Goal: Contribute content: Contribute content

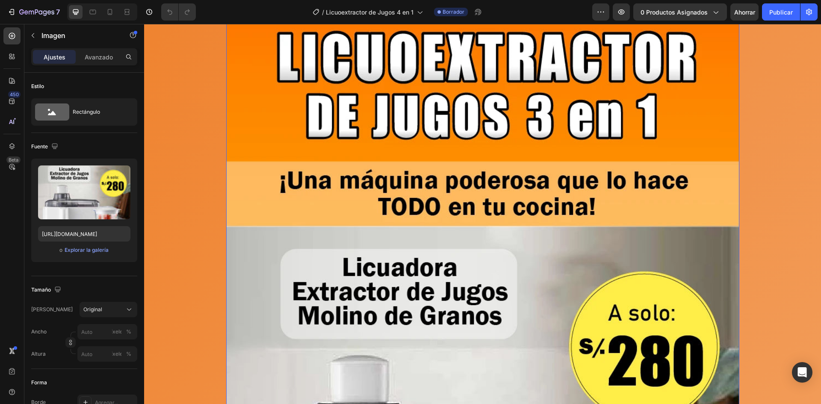
scroll to position [171, 0]
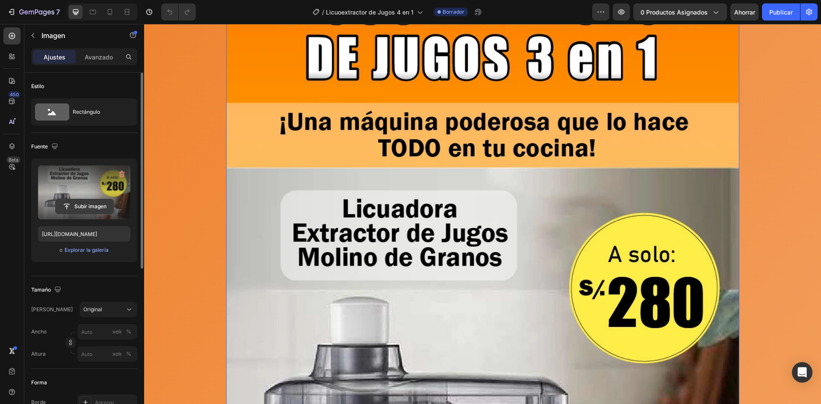
click at [101, 205] on input "file" at bounding box center [85, 206] width 58 height 15
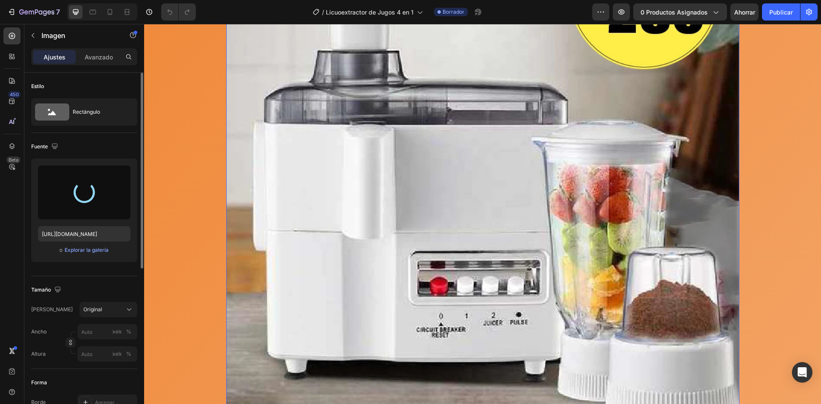
scroll to position [470, 0]
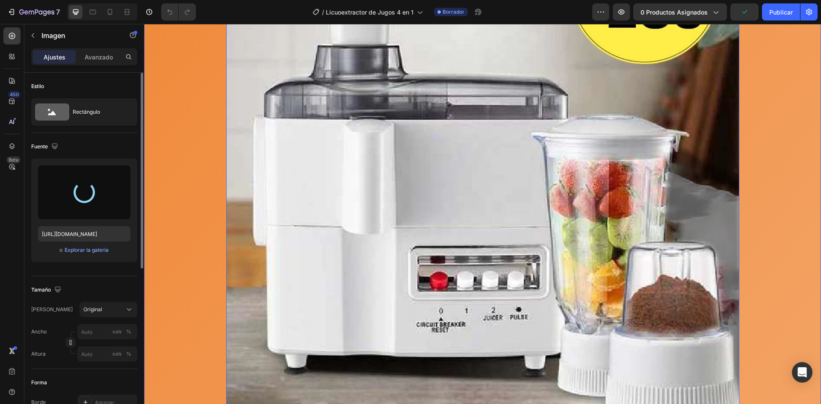
type input "[URL][DOMAIN_NAME]"
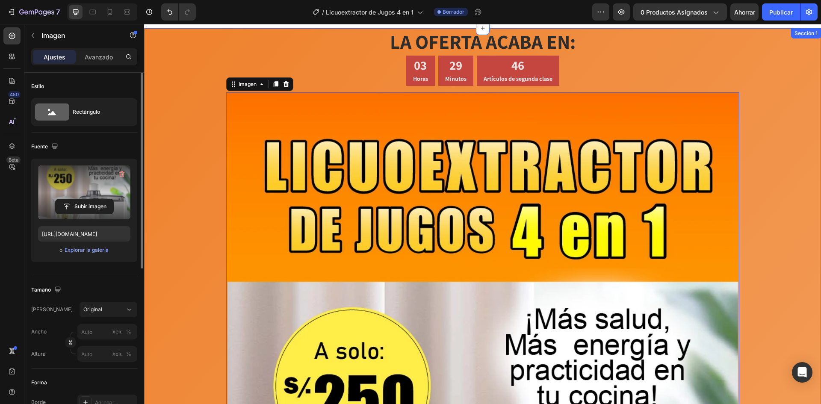
scroll to position [0, 0]
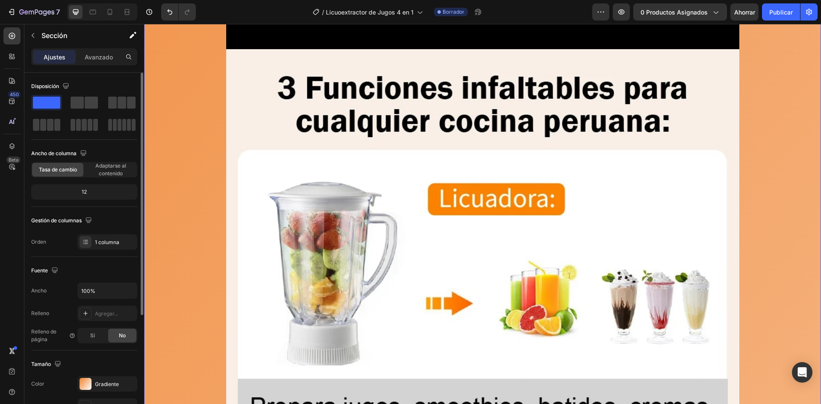
scroll to position [1197, 0]
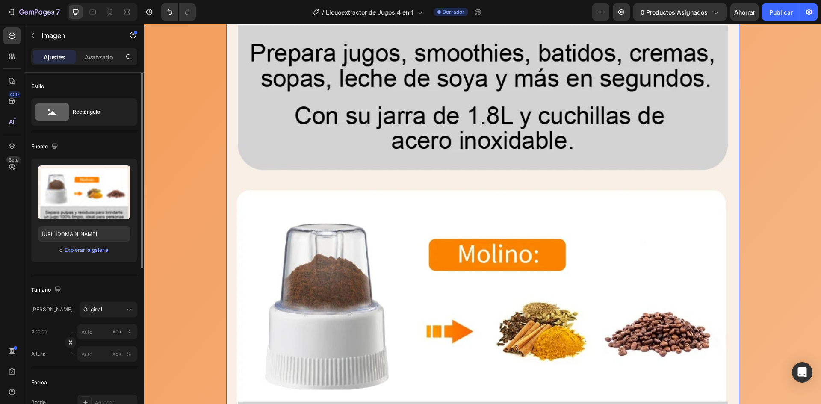
scroll to position [1496, 0]
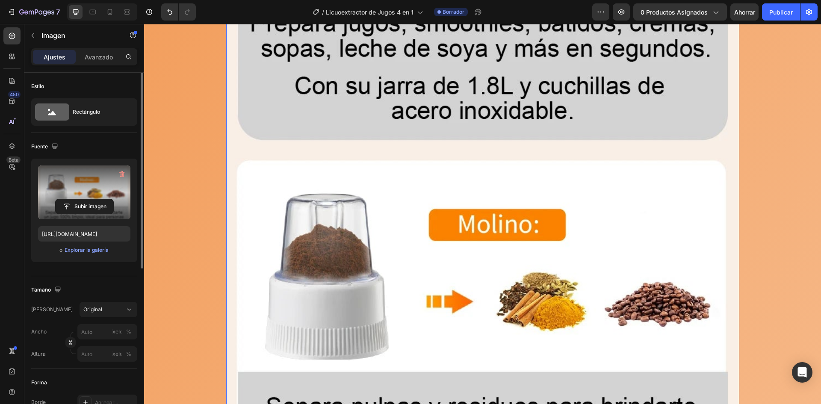
click at [102, 198] on label at bounding box center [84, 192] width 92 height 54
click at [102, 199] on input "file" at bounding box center [85, 206] width 58 height 15
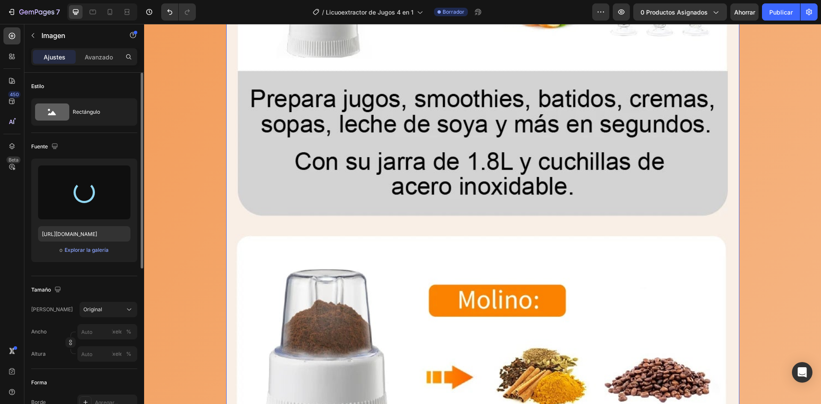
scroll to position [1410, 0]
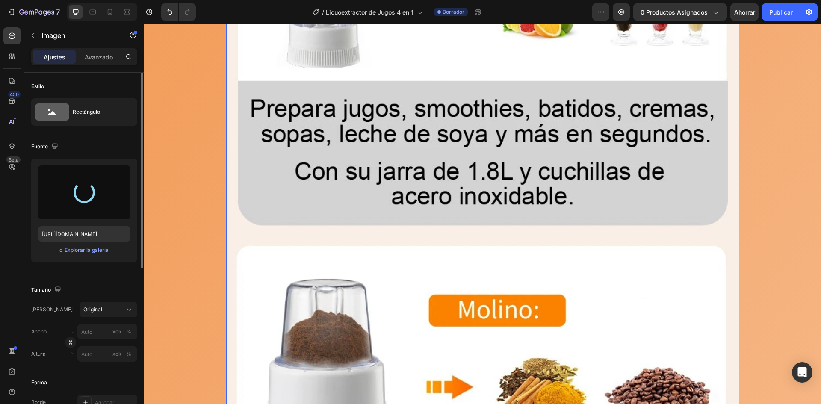
type input "[URL][DOMAIN_NAME]"
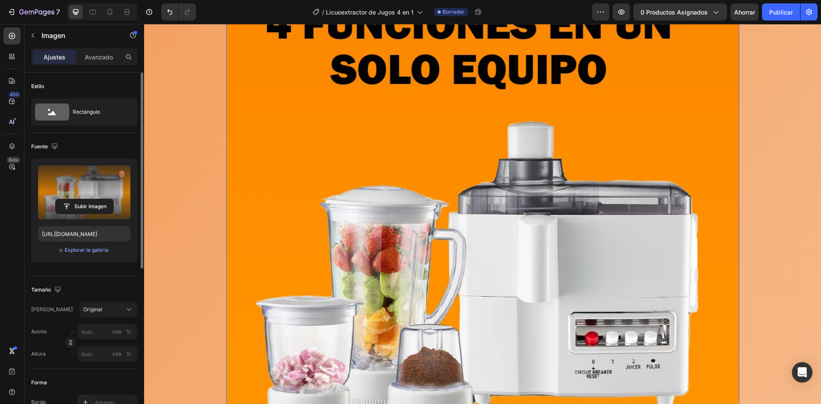
scroll to position [1710, 0]
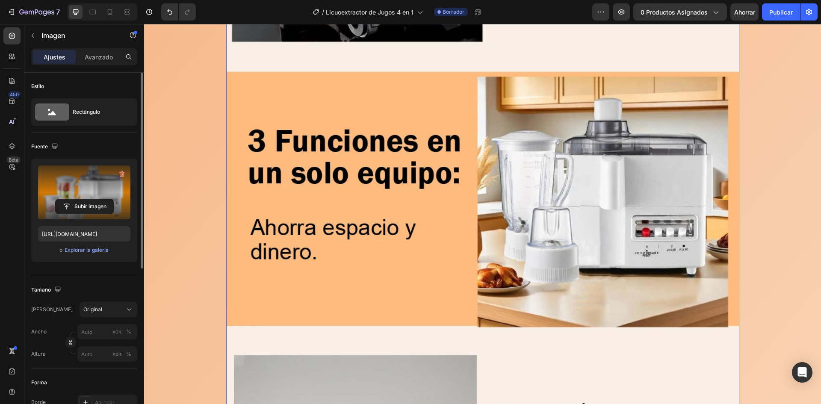
click at [574, 342] on img at bounding box center [482, 180] width 513 height 822
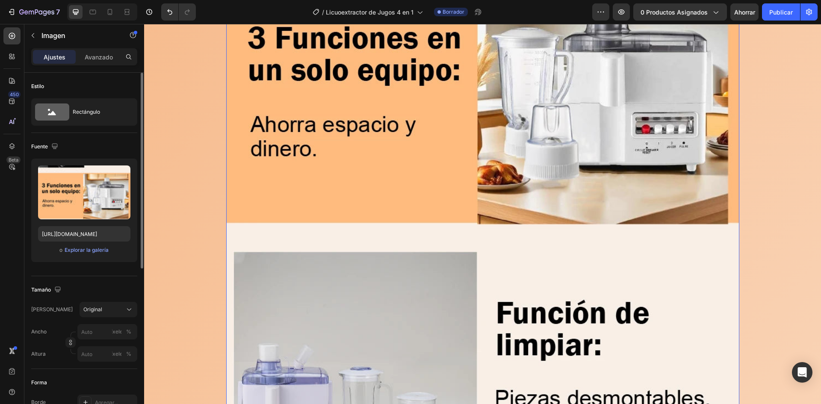
scroll to position [3163, 0]
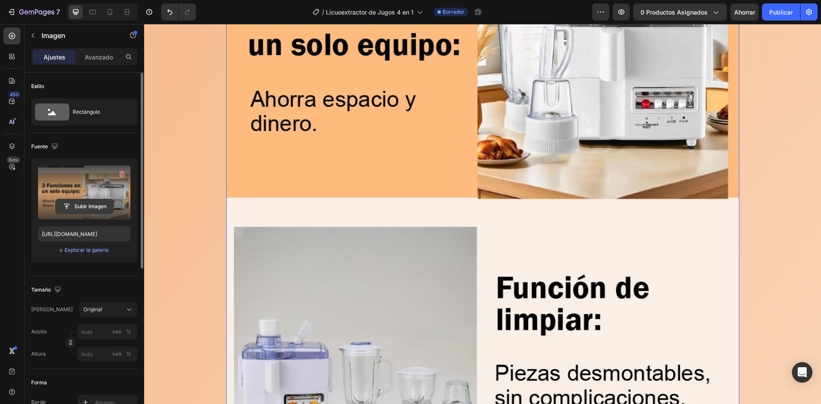
click at [68, 205] on input "file" at bounding box center [85, 206] width 58 height 15
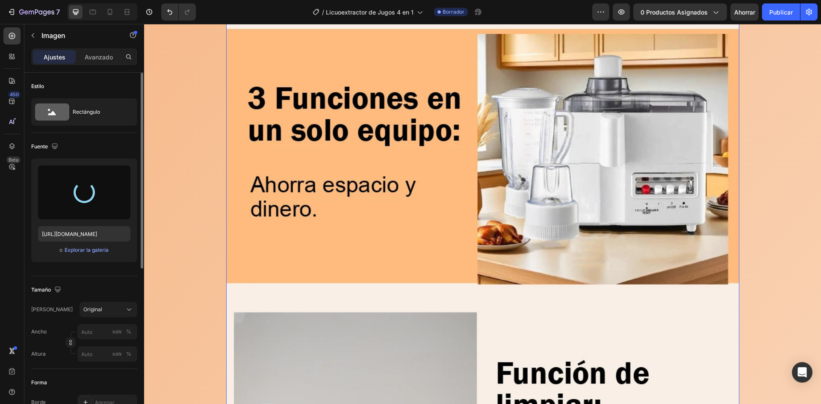
scroll to position [3035, 0]
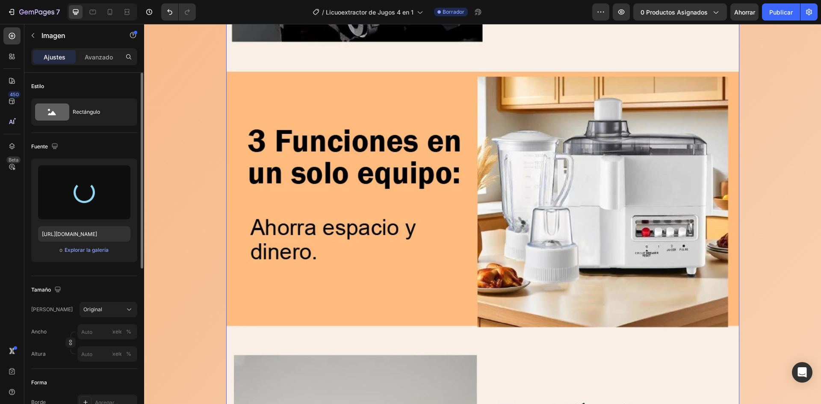
type input "[URL][DOMAIN_NAME]"
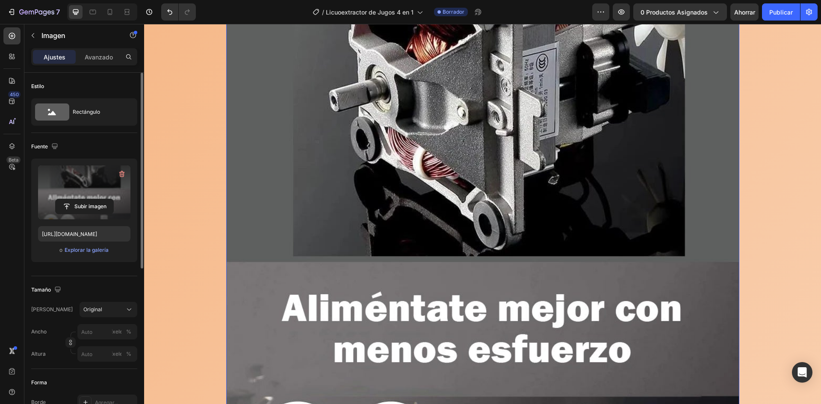
scroll to position [3206, 0]
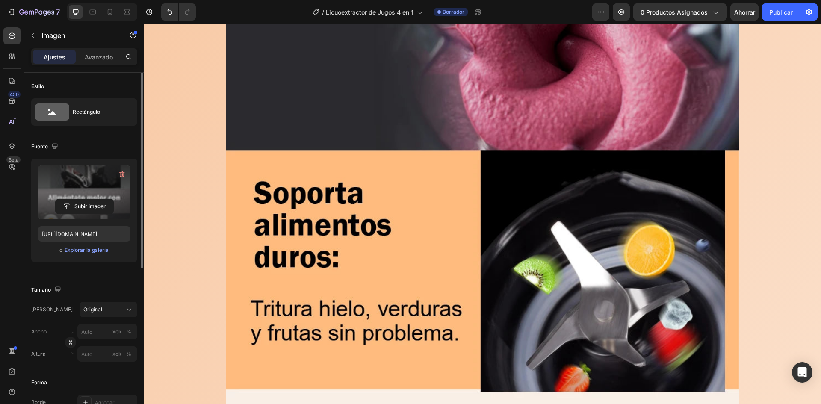
scroll to position [4231, 0]
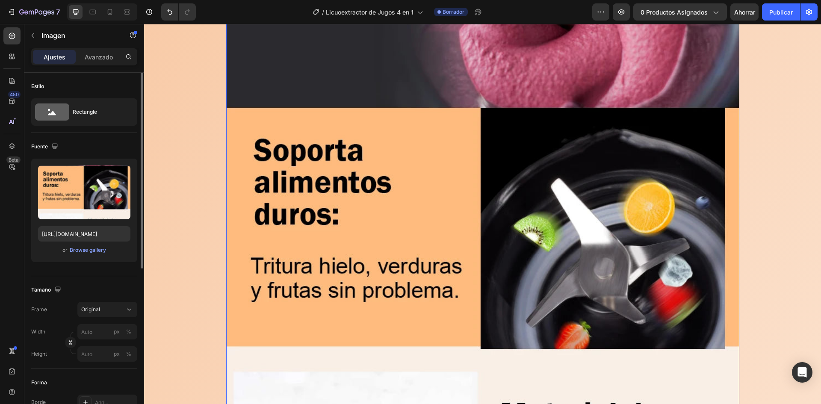
click at [494, 306] on img at bounding box center [482, 254] width 513 height 715
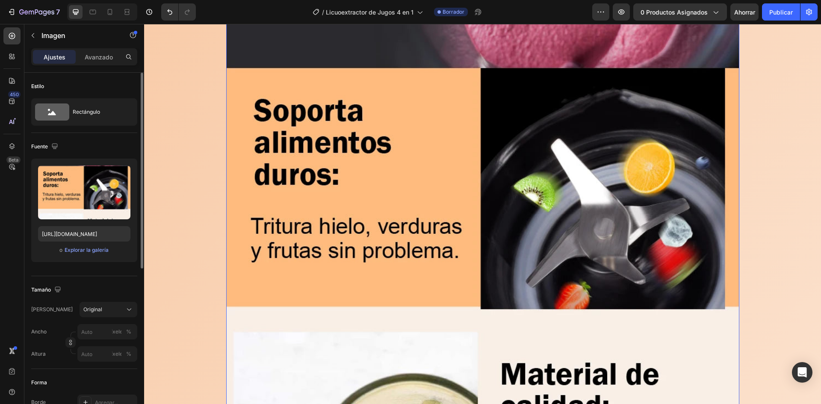
scroll to position [4274, 0]
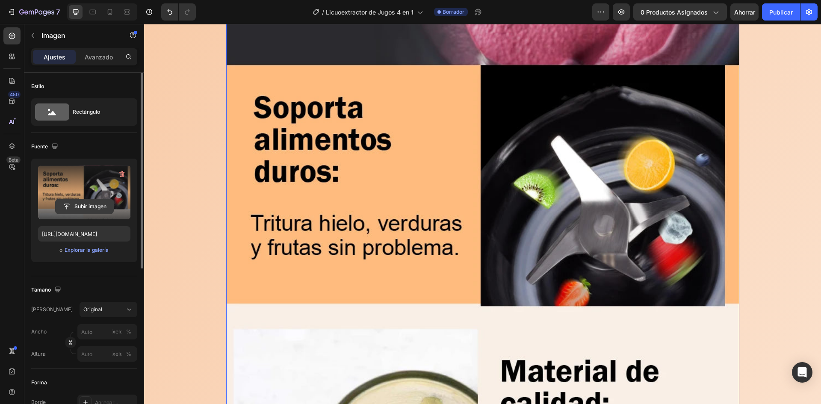
click at [91, 209] on input "file" at bounding box center [85, 206] width 58 height 15
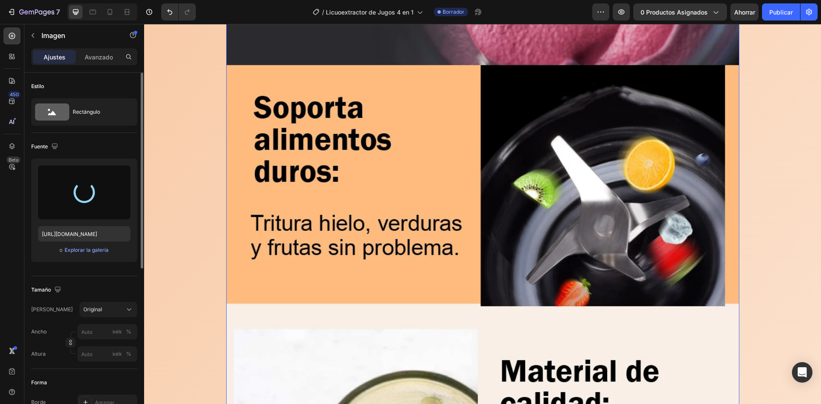
type input "[URL][DOMAIN_NAME]"
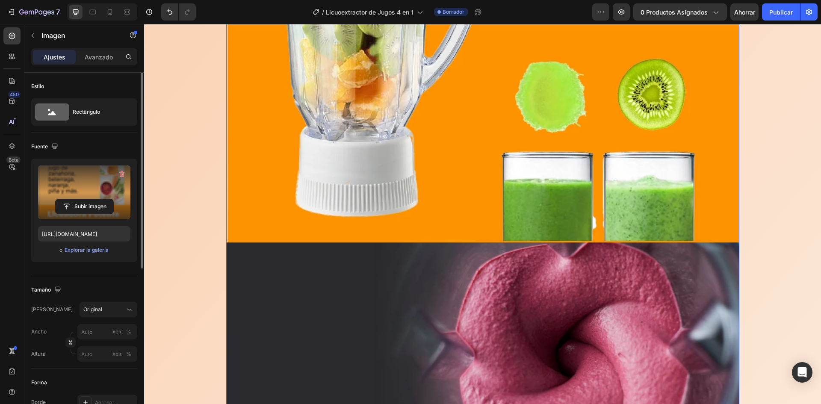
scroll to position [5385, 0]
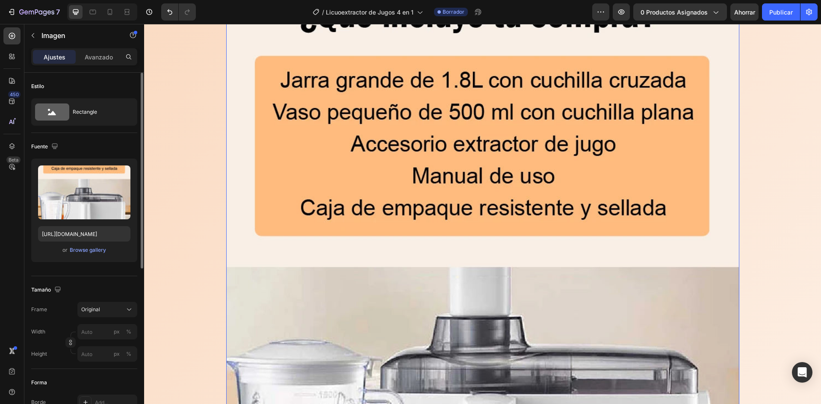
click at [468, 350] on img at bounding box center [482, 341] width 513 height 748
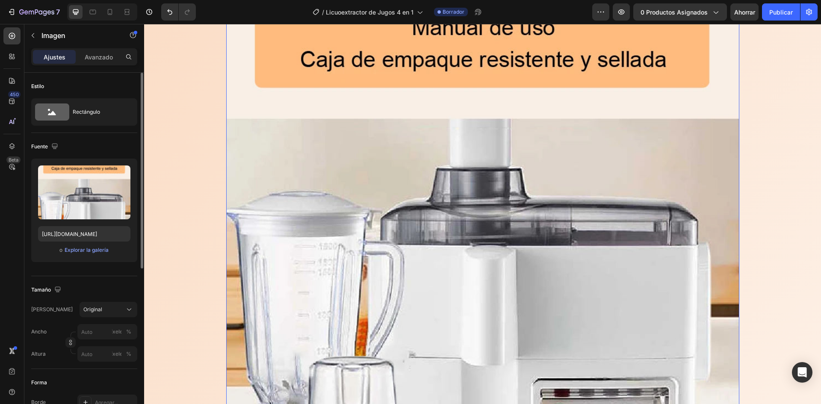
scroll to position [6026, 0]
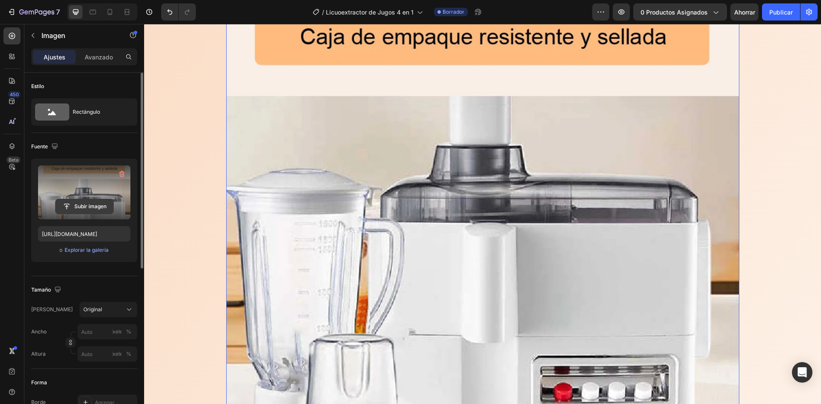
click at [104, 204] on input "file" at bounding box center [85, 206] width 58 height 15
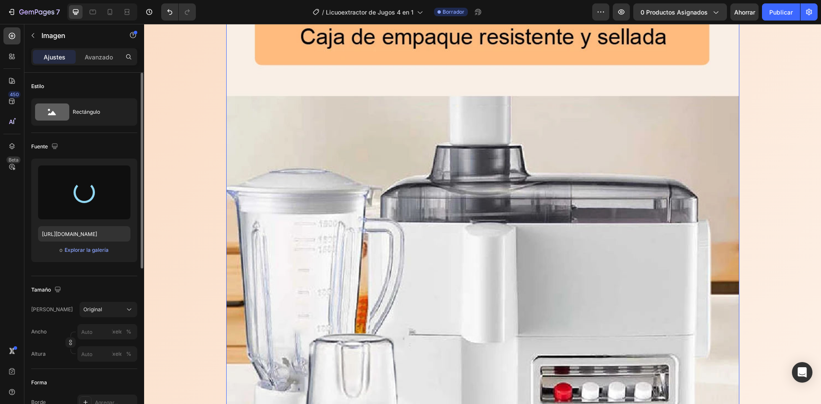
type input "[URL][DOMAIN_NAME]"
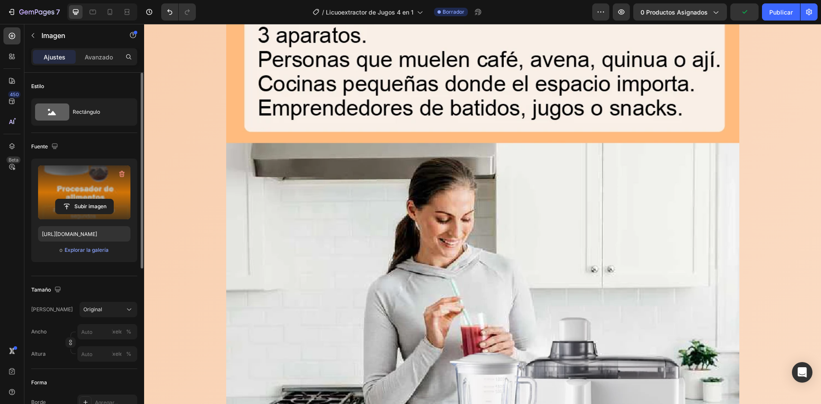
click at [468, 316] on img at bounding box center [482, 205] width 513 height 659
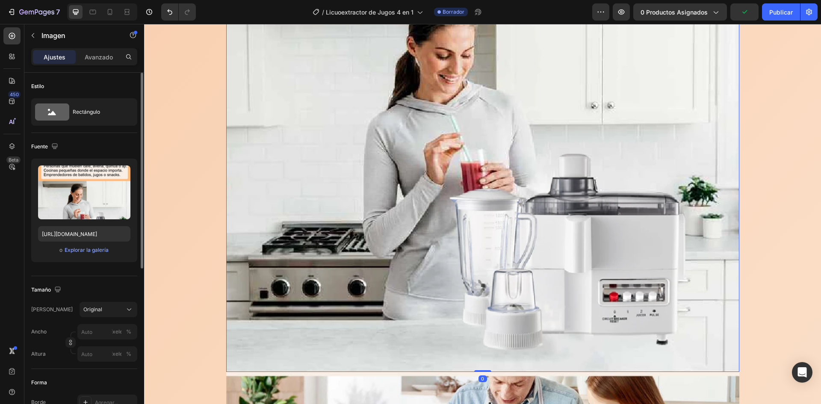
scroll to position [7480, 0]
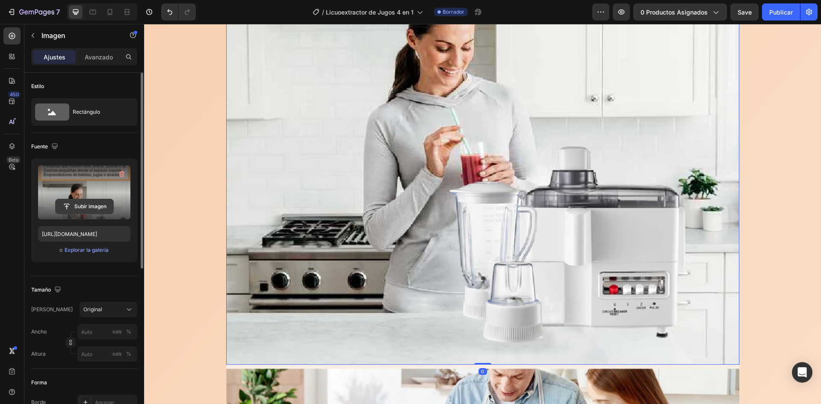
click at [104, 207] on input "file" at bounding box center [85, 206] width 58 height 15
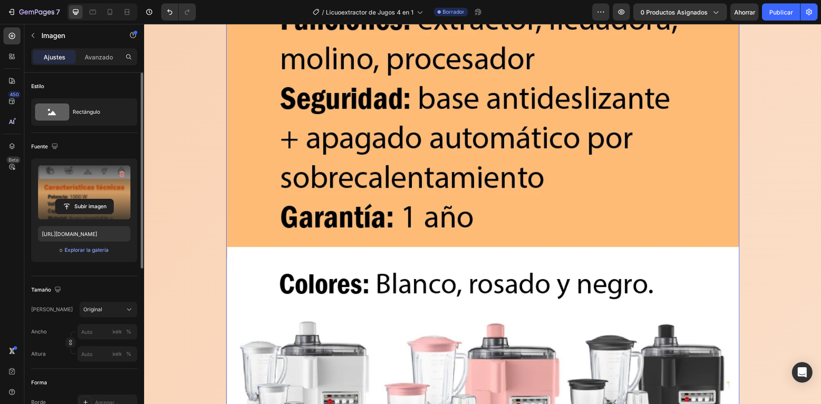
scroll to position [8121, 0]
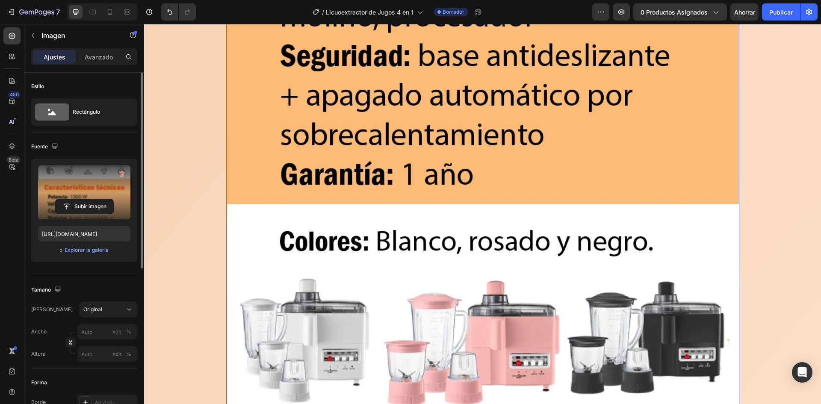
click at [97, 206] on input "file" at bounding box center [85, 206] width 58 height 15
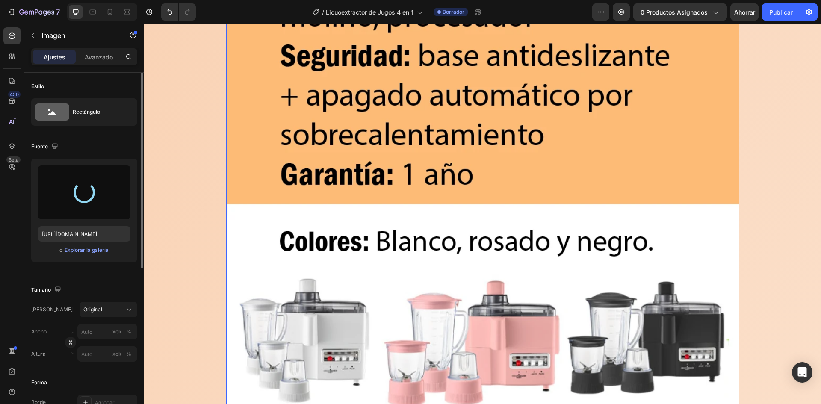
type input "[URL][DOMAIN_NAME]"
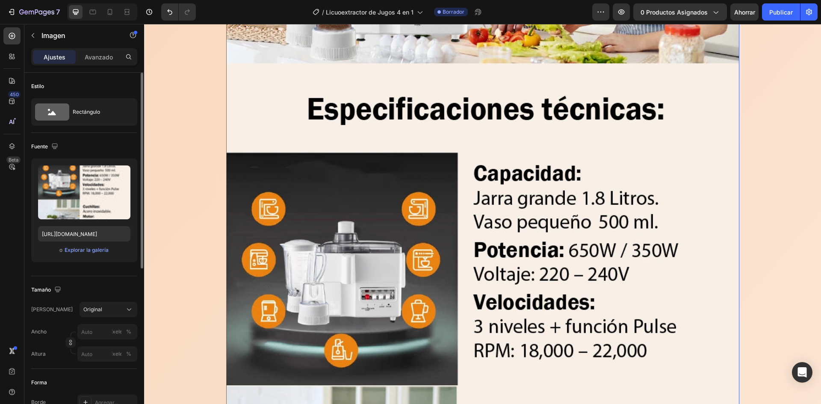
scroll to position [8719, 0]
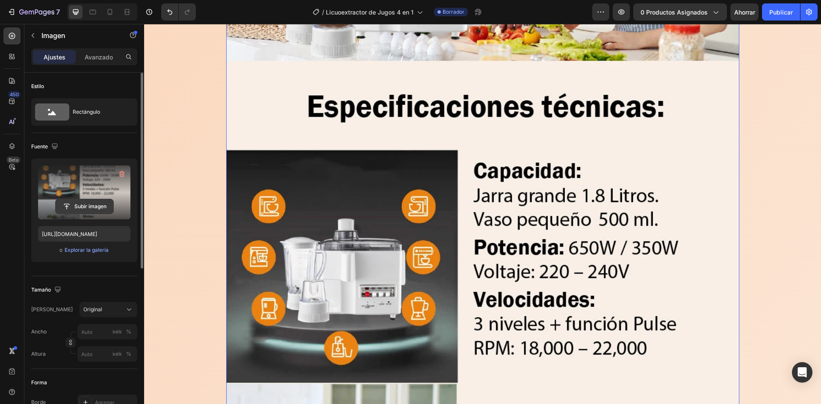
click at [82, 200] on input "file" at bounding box center [85, 206] width 58 height 15
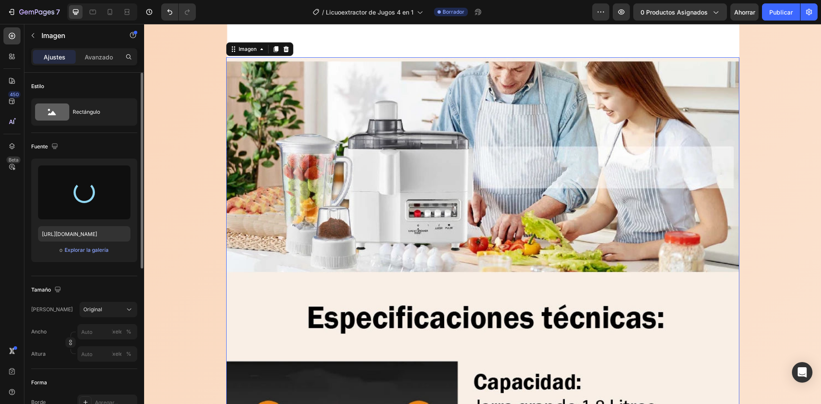
scroll to position [8505, 0]
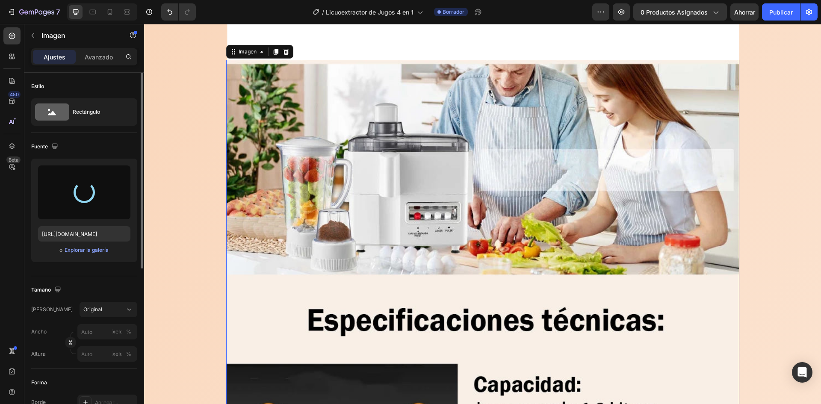
type input "[URL][DOMAIN_NAME]"
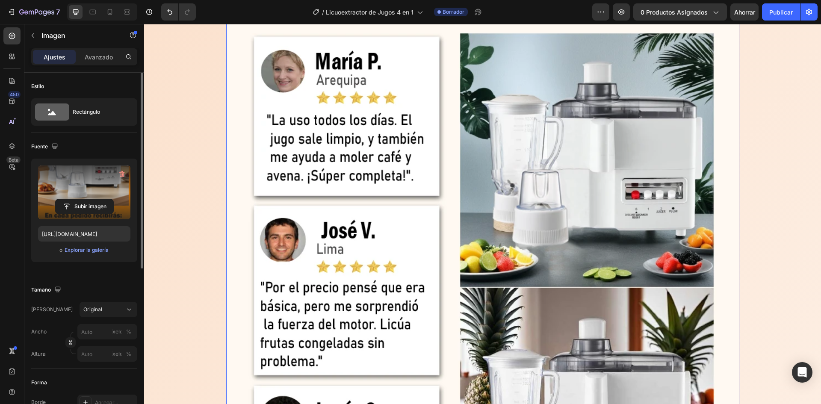
click at [479, 365] on img at bounding box center [482, 250] width 513 height 618
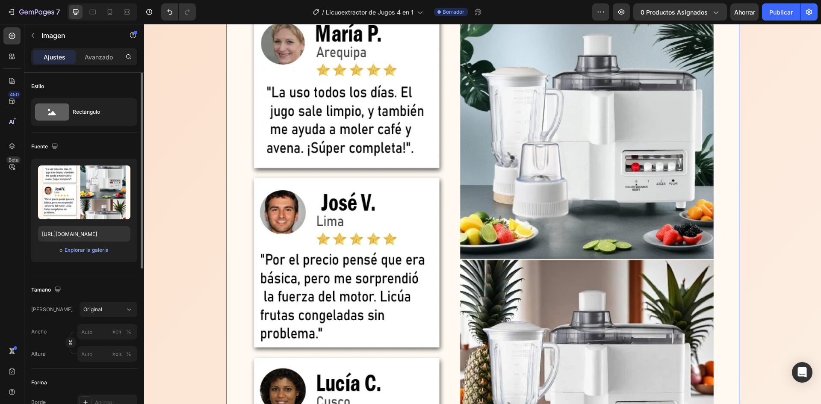
scroll to position [9531, 0]
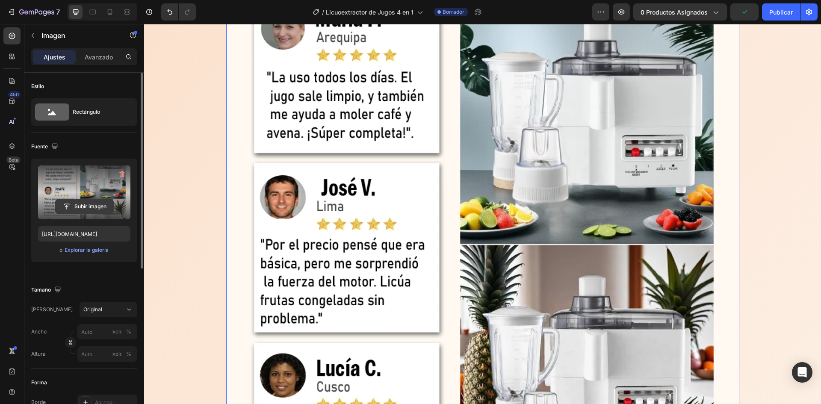
click at [110, 204] on input "file" at bounding box center [85, 206] width 58 height 15
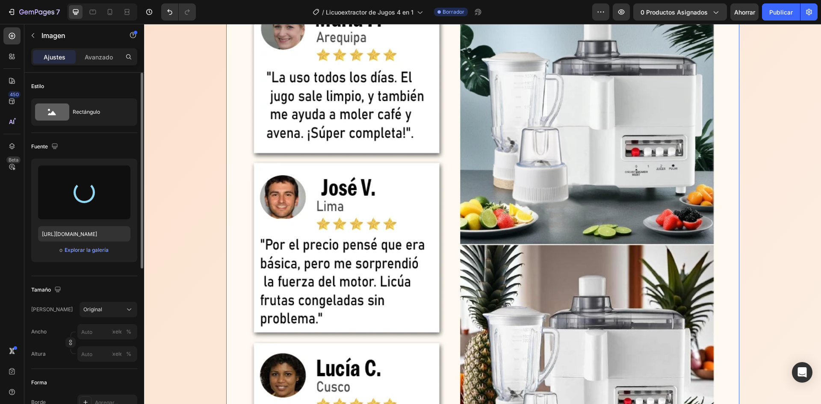
type input "[URL][DOMAIN_NAME]"
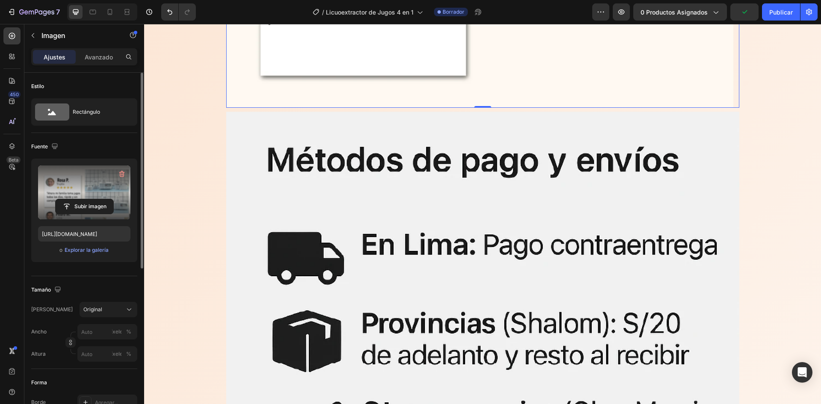
scroll to position [10300, 0]
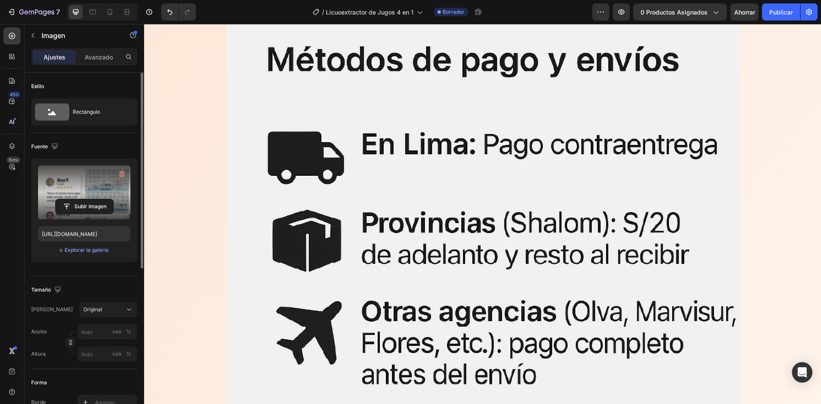
click at [471, 325] on img at bounding box center [482, 263] width 513 height 512
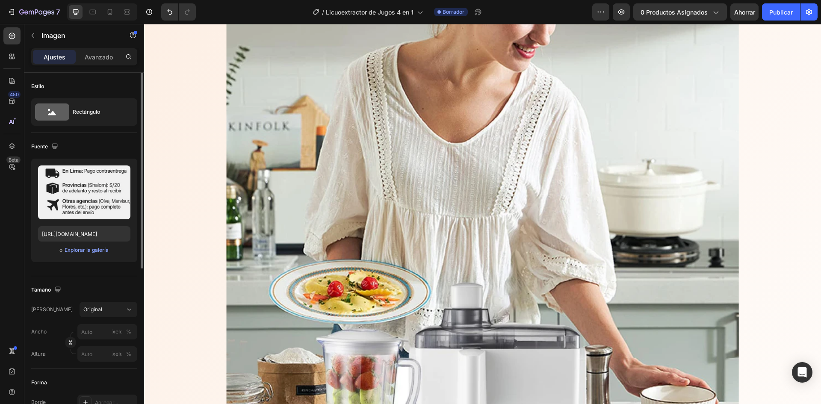
scroll to position [11112, 0]
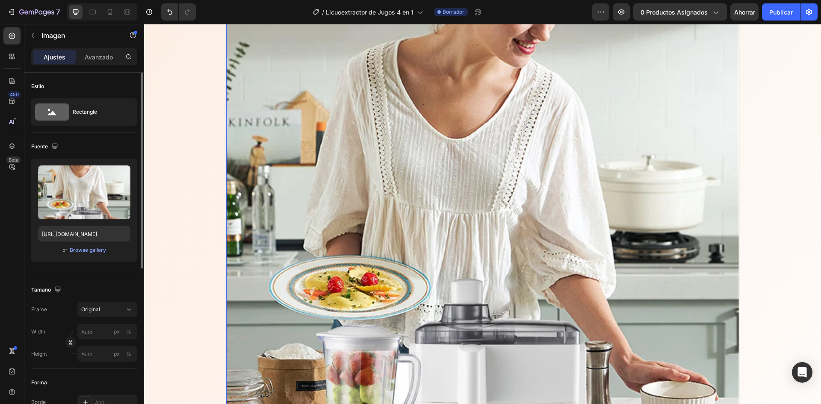
click at [254, 229] on img at bounding box center [482, 221] width 513 height 856
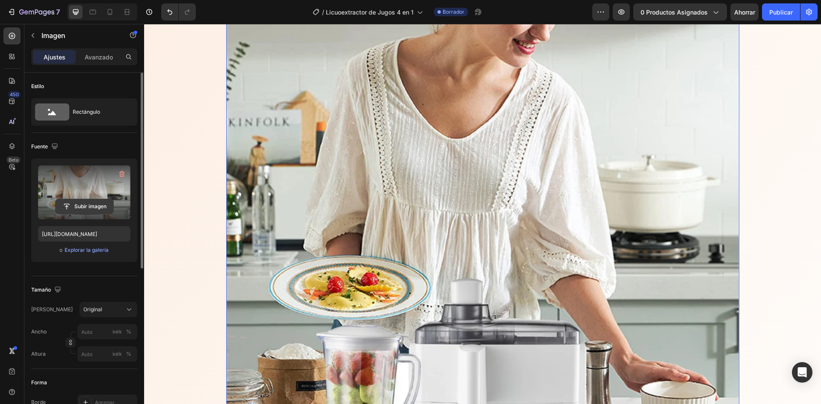
click at [92, 212] on input "file" at bounding box center [85, 206] width 58 height 15
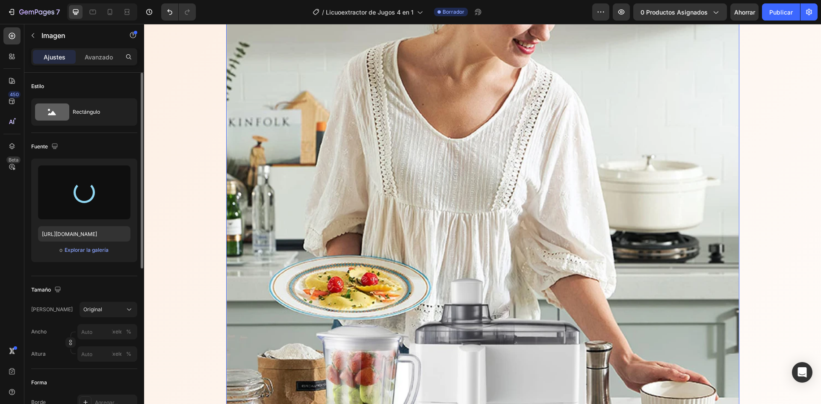
type input "[URL][DOMAIN_NAME]"
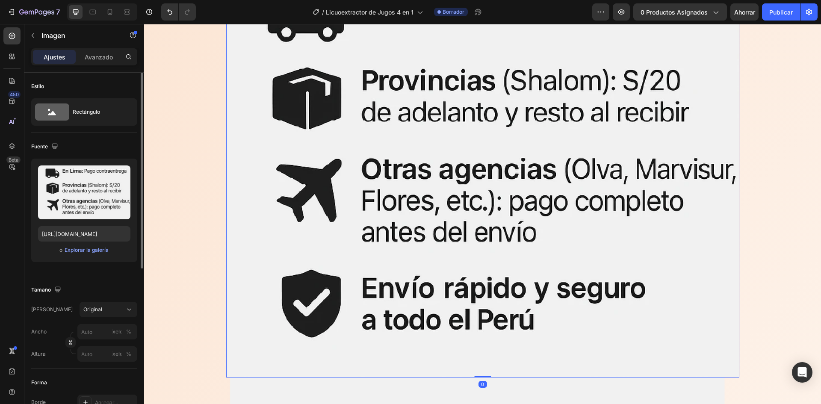
scroll to position [10514, 0]
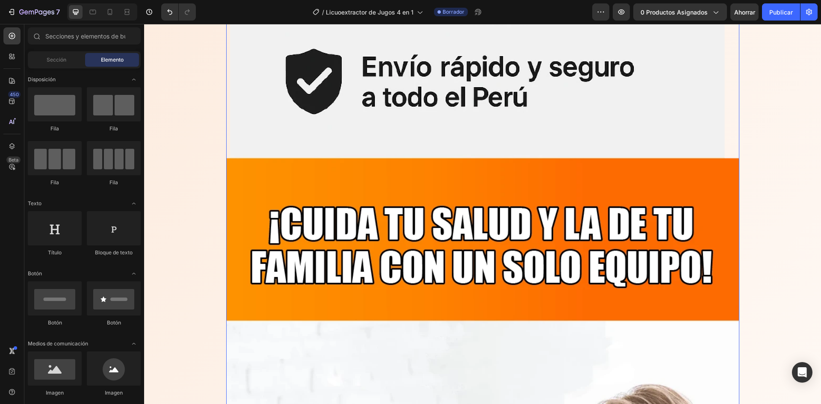
click at [365, 260] on img at bounding box center [482, 297] width 513 height 1264
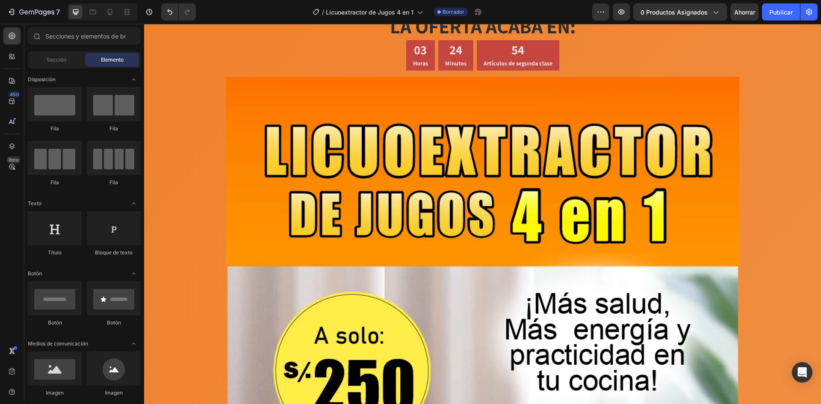
scroll to position [0, 0]
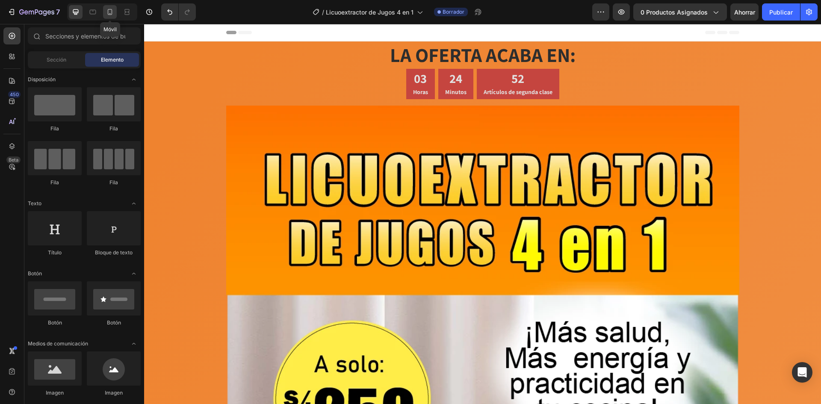
click at [104, 15] on div at bounding box center [110, 12] width 14 height 14
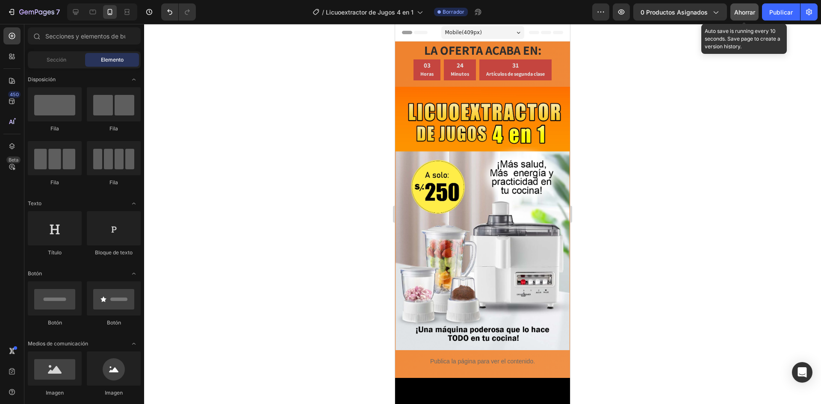
click at [744, 15] on font "Ahorrar" at bounding box center [744, 12] width 21 height 7
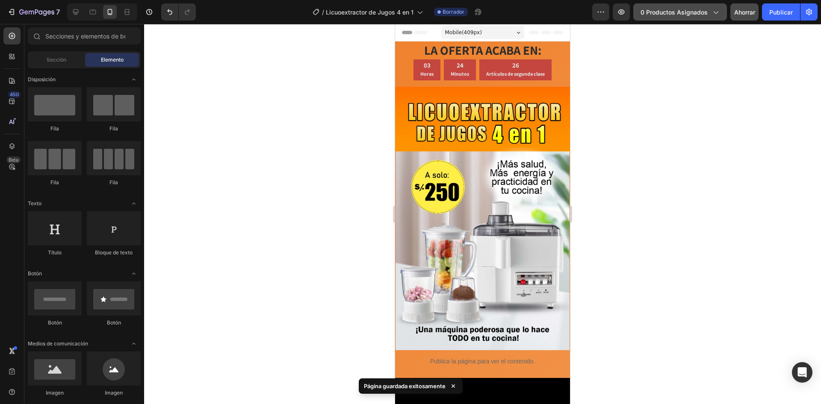
click at [695, 15] on font "0 productos asignados" at bounding box center [673, 12] width 67 height 7
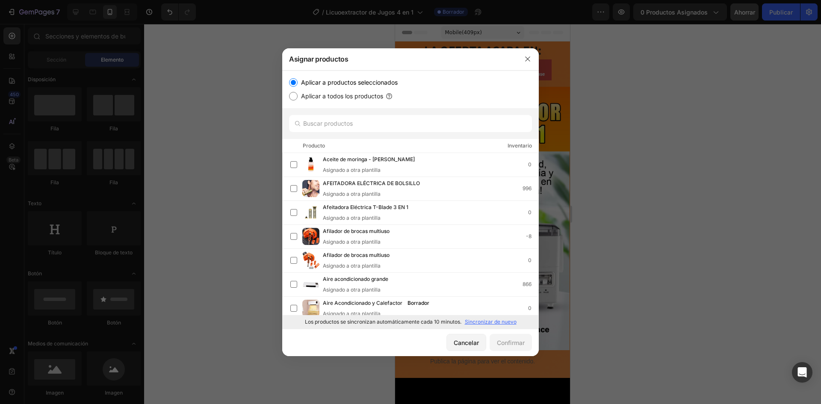
click at [416, 114] on div at bounding box center [410, 123] width 256 height 31
click at [407, 121] on input "text" at bounding box center [410, 123] width 243 height 17
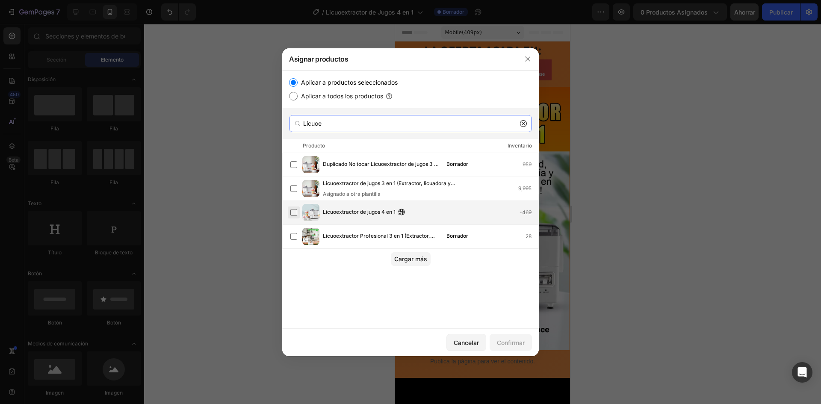
type input "Licuoe"
click at [292, 215] on label at bounding box center [293, 212] width 7 height 7
click at [413, 259] on font "Cargar más" at bounding box center [410, 258] width 33 height 7
click at [473, 280] on div "Duplicado No tocar Licuoextractor de jugos 3 en 1 (Copia) Borrador 959 Licuoext…" at bounding box center [410, 234] width 256 height 162
click at [514, 342] on font "Confirmar" at bounding box center [511, 342] width 28 height 7
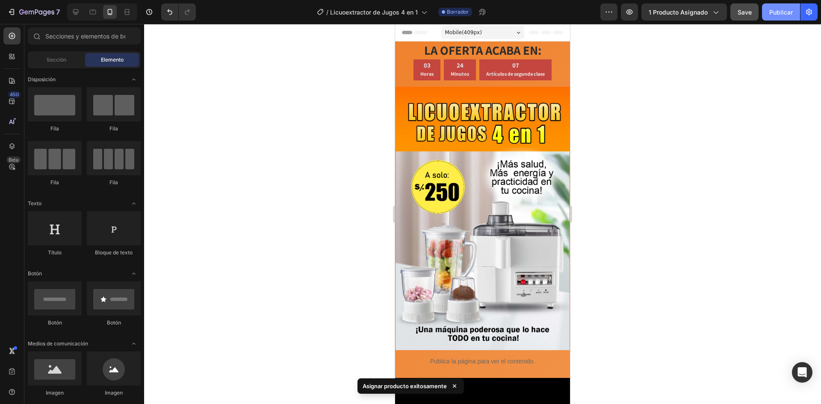
click at [769, 20] on button "Publicar" at bounding box center [781, 11] width 38 height 17
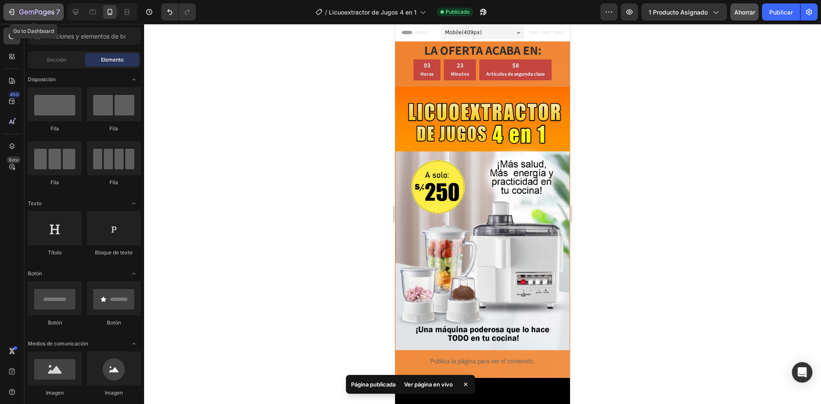
click at [44, 14] on icon "button" at bounding box center [45, 13] width 4 height 6
